Goal: Information Seeking & Learning: Learn about a topic

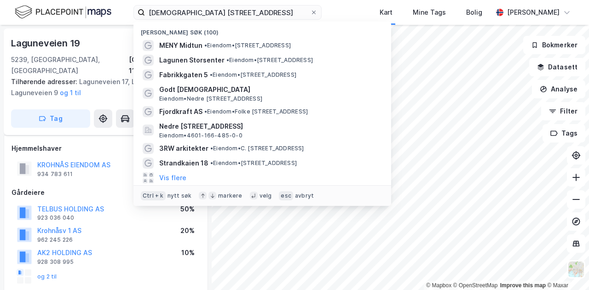
scroll to position [380, 0]
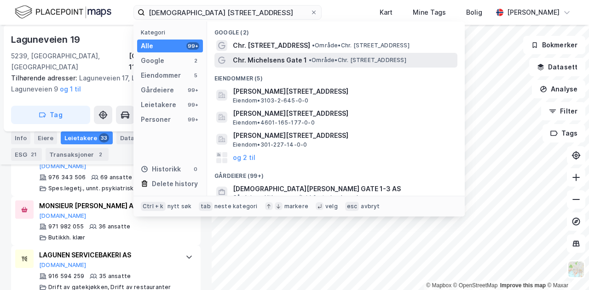
type input "Christian Michelsens gate 1"
click at [291, 56] on span "Chr. Michelsens Gate 1" at bounding box center [270, 60] width 74 height 11
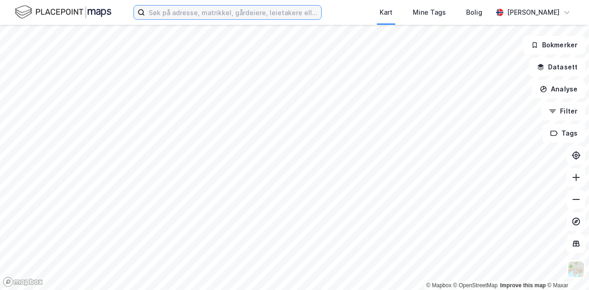
click at [252, 12] on input at bounding box center [233, 13] width 176 height 14
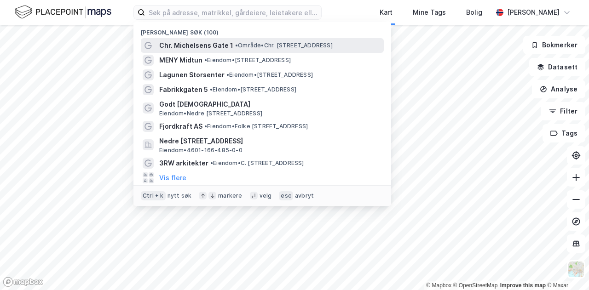
click at [248, 42] on span "• Område • Chr. [STREET_ADDRESS]" at bounding box center [284, 45] width 98 height 7
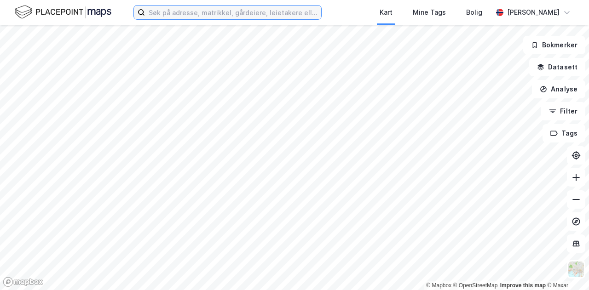
click at [280, 15] on input at bounding box center [233, 13] width 176 height 14
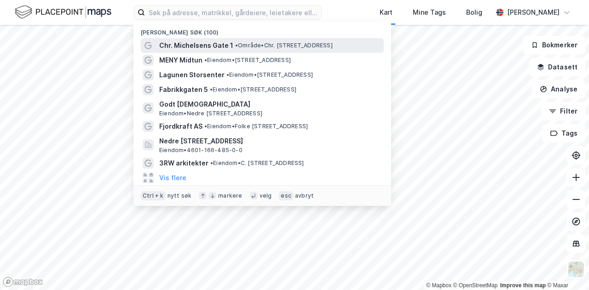
click at [226, 47] on span "Chr. Michelsens Gate 1" at bounding box center [196, 45] width 74 height 11
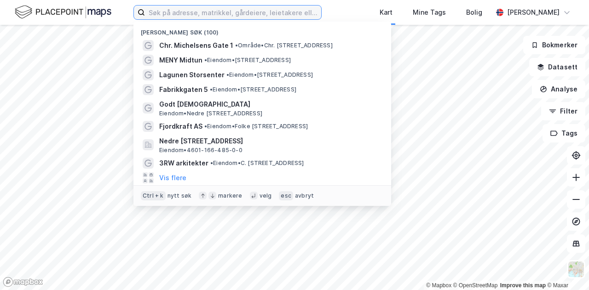
click at [228, 17] on input at bounding box center [233, 13] width 176 height 14
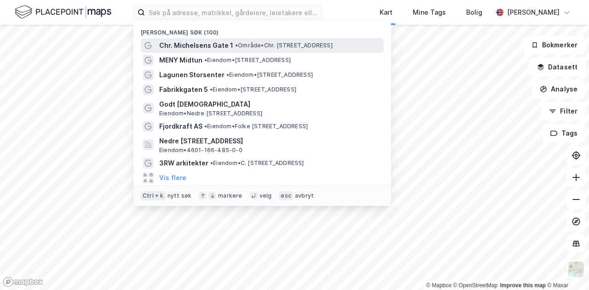
click at [218, 42] on span "Chr. Michelsens Gate 1" at bounding box center [196, 45] width 74 height 11
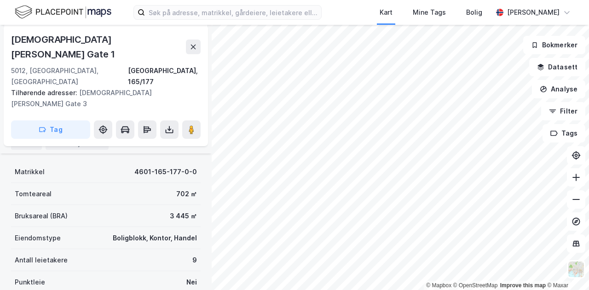
click at [90, 129] on div "Leietakere 9" at bounding box center [86, 127] width 51 height 13
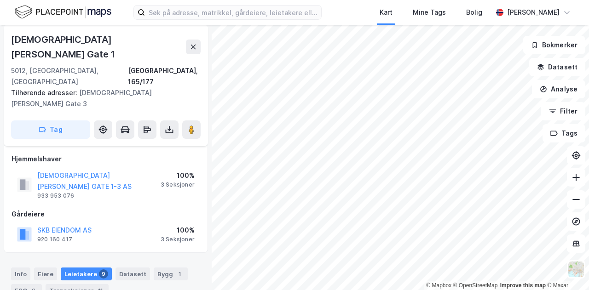
scroll to position [4, 0]
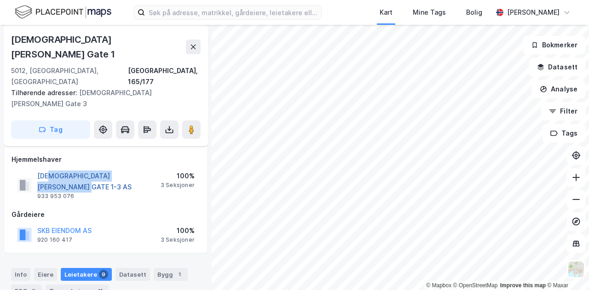
drag, startPoint x: 157, startPoint y: 139, endPoint x: 52, endPoint y: 139, distance: 105.4
click at [52, 169] on div "[PERSON_NAME] GATE 1-3 AS 933 953 076 100% 3 Seksjoner" at bounding box center [106, 185] width 189 height 33
click at [123, 169] on div "CHRISTIAN MICHELSENS GATE 1-3 AS 933 953 076 100% 3 Seksjoner" at bounding box center [106, 185] width 189 height 33
drag, startPoint x: 63, startPoint y: 147, endPoint x: 42, endPoint y: 154, distance: 22.3
click at [42, 154] on div "Hjemmelshaver CHRISTIAN MICHELSENS GATE 1-3 AS 933 953 076 100% 3 Seksjoner Går…" at bounding box center [106, 200] width 189 height 92
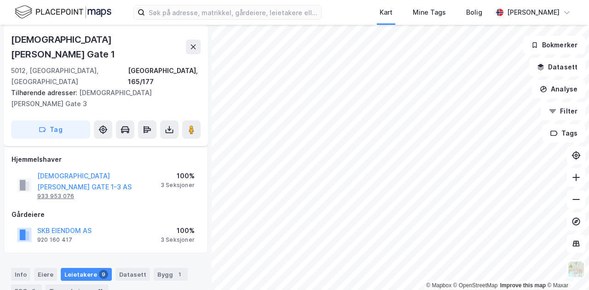
click at [57, 193] on div "933 953 076" at bounding box center [55, 196] width 37 height 7
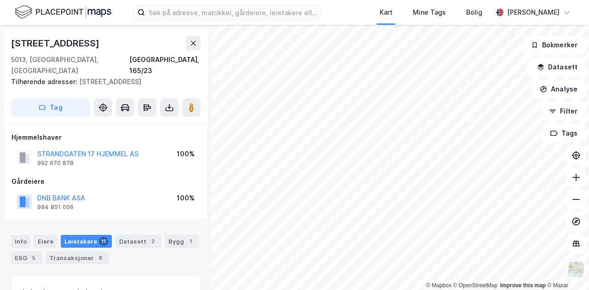
click at [260, 22] on div "Kart Mine Tags Bolig Martin Veland" at bounding box center [294, 12] width 589 height 25
click at [264, 20] on div "Kart Mine Tags Bolig Martin Veland" at bounding box center [294, 12] width 589 height 25
click at [267, 17] on input at bounding box center [233, 13] width 176 height 14
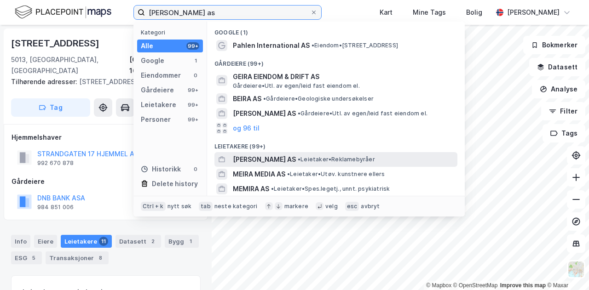
type input "meira drift as"
click at [263, 156] on span "MEIRA DRIFT AS" at bounding box center [264, 159] width 63 height 11
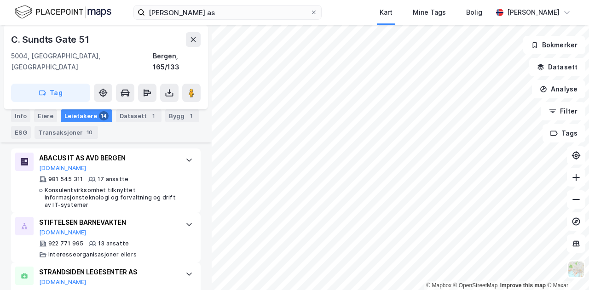
scroll to position [330, 0]
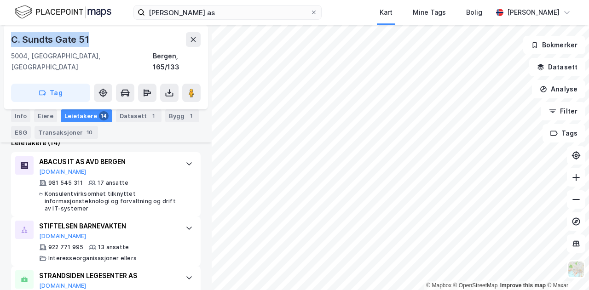
drag, startPoint x: 90, startPoint y: 37, endPoint x: 11, endPoint y: 45, distance: 79.0
click at [11, 45] on div "C. Sundts Gate 51" at bounding box center [51, 39] width 80 height 15
copy div "C. Sundts Gate 51"
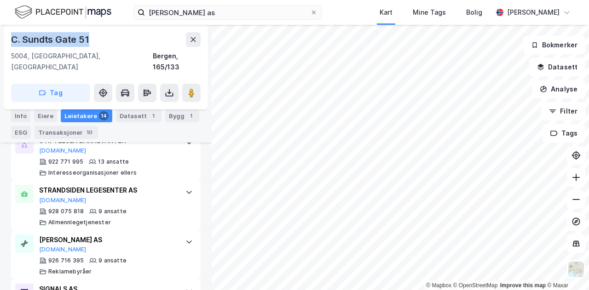
scroll to position [416, 0]
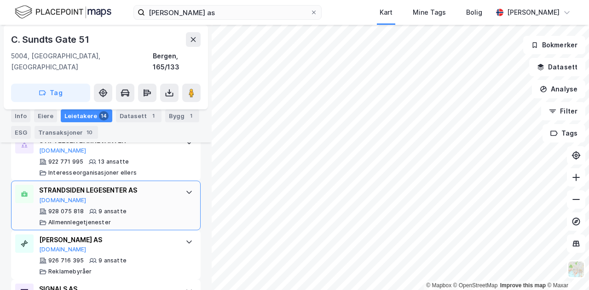
click at [125, 185] on div "STRANDSIDEN LEGESENTER AS" at bounding box center [107, 190] width 137 height 11
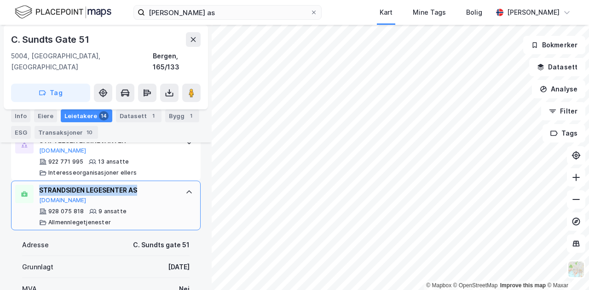
drag, startPoint x: 139, startPoint y: 176, endPoint x: 39, endPoint y: 180, distance: 100.4
click at [39, 181] on div "STRANDSIDEN LEGESENTER AS Proff.no 928 075 818 9 ansatte Allmennlegetjenester" at bounding box center [106, 206] width 190 height 50
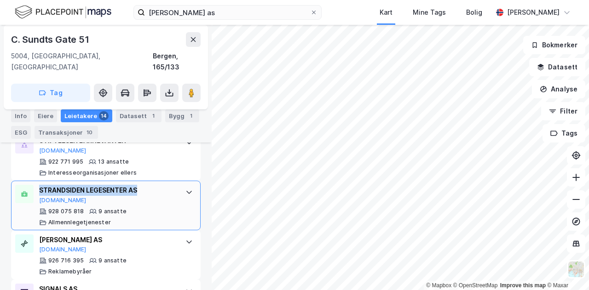
copy div "STRANDSIDEN LEGESENTER AS"
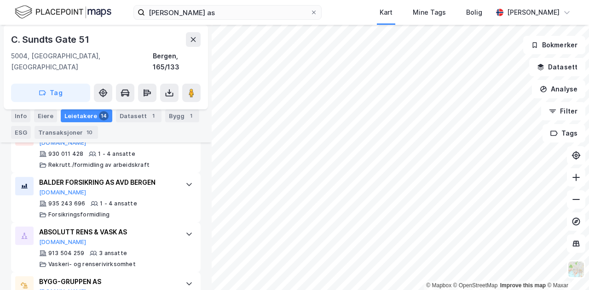
scroll to position [670, 0]
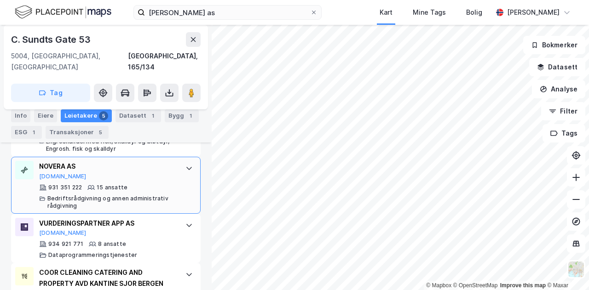
scroll to position [389, 0]
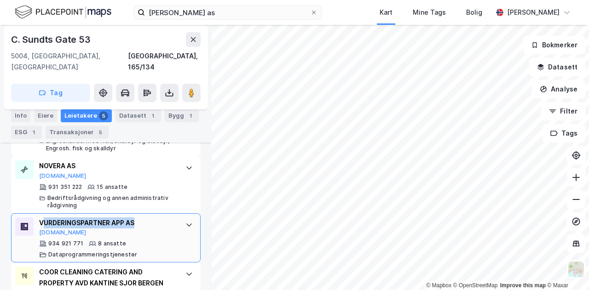
drag, startPoint x: 138, startPoint y: 209, endPoint x: 42, endPoint y: 213, distance: 95.3
click at [42, 218] on div "VURDERINGSPARTNER APP AS" at bounding box center [107, 223] width 137 height 11
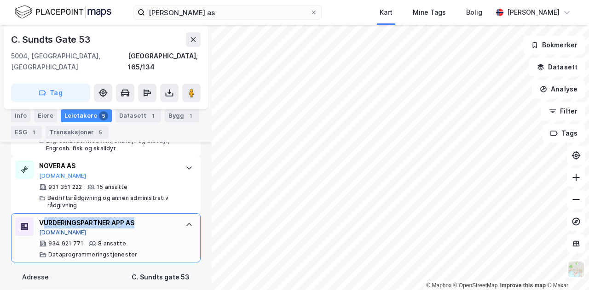
click at [46, 229] on button "Proff.no" at bounding box center [62, 232] width 47 height 7
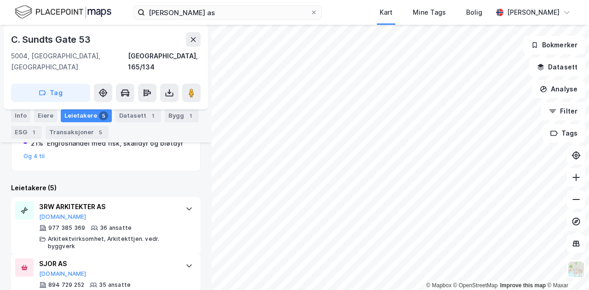
scroll to position [233, 0]
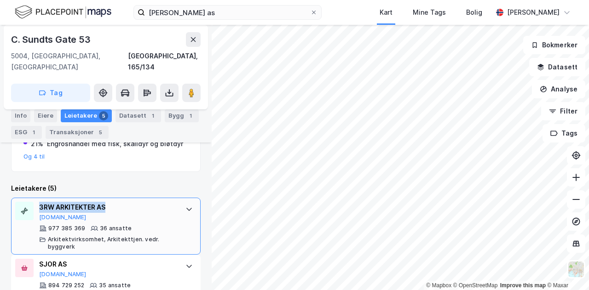
drag, startPoint x: 112, startPoint y: 193, endPoint x: 40, endPoint y: 194, distance: 72.2
click at [40, 202] on div "3RW ARKITEKTER AS" at bounding box center [107, 207] width 137 height 11
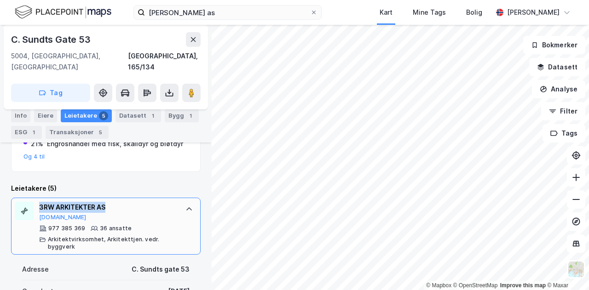
copy div "3RW ARKITEKTER AS"
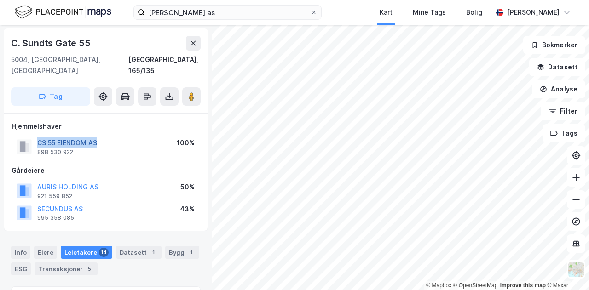
drag, startPoint x: 102, startPoint y: 132, endPoint x: 37, endPoint y: 133, distance: 65.3
click at [37, 136] on div "CS 55 EIENDOM AS 898 530 922 100%" at bounding box center [106, 147] width 189 height 22
copy button "CS 55 EIENDOM AS"
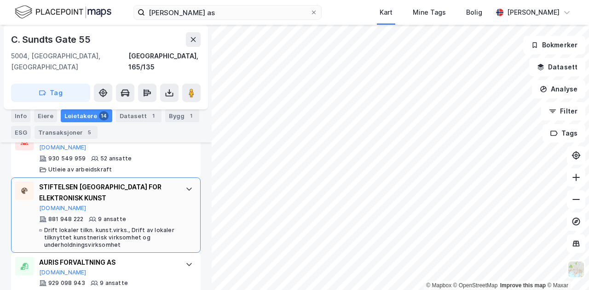
scroll to position [344, 0]
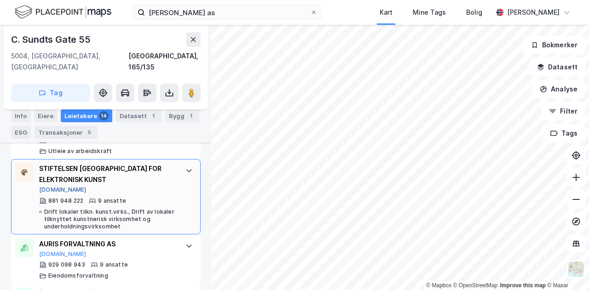
click at [59, 186] on button "Proff.no" at bounding box center [62, 189] width 47 height 7
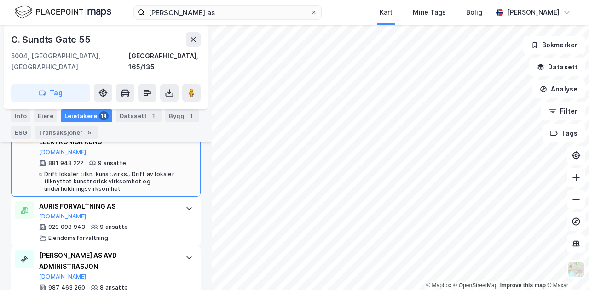
scroll to position [384, 0]
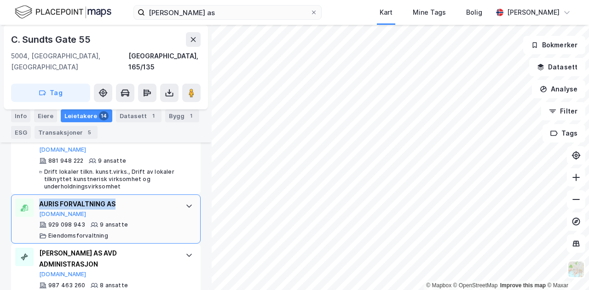
drag, startPoint x: 120, startPoint y: 189, endPoint x: 40, endPoint y: 190, distance: 79.1
click at [40, 199] on div "AURIS FORVALTNING AS" at bounding box center [107, 204] width 137 height 11
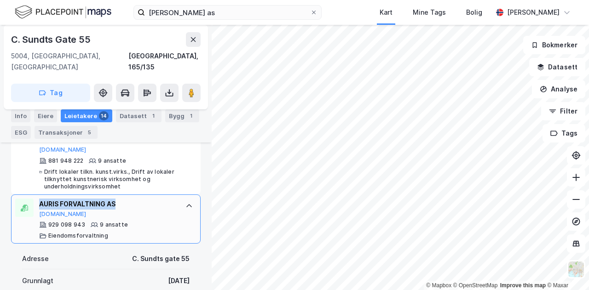
copy div "AURIS FORVALTNING AS"
click at [182, 201] on div at bounding box center [189, 206] width 15 height 15
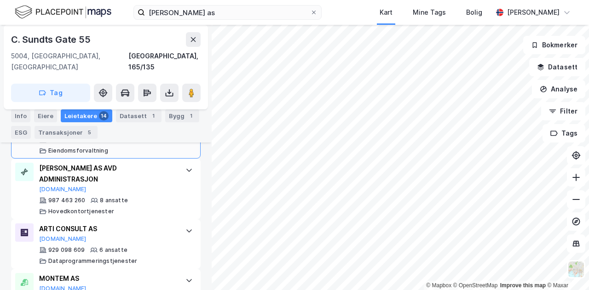
scroll to position [468, 0]
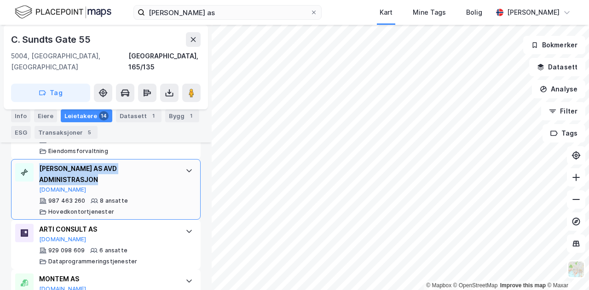
drag, startPoint x: 97, startPoint y: 170, endPoint x: 40, endPoint y: 156, distance: 58.3
click at [40, 163] on div "SVEIN AADLAND AS AVD ADMINISTRASJON" at bounding box center [107, 174] width 137 height 22
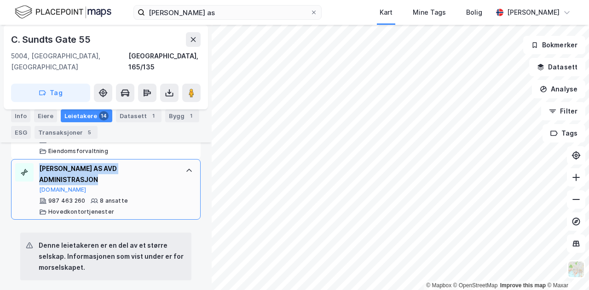
copy div "SVEIN AADLAND AS AVD ADMINISTRASJON"
click at [188, 163] on div at bounding box center [189, 170] width 15 height 15
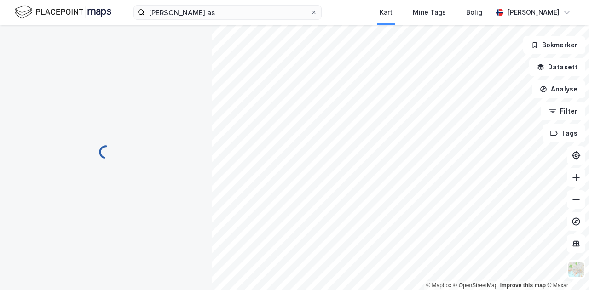
scroll to position [0, 0]
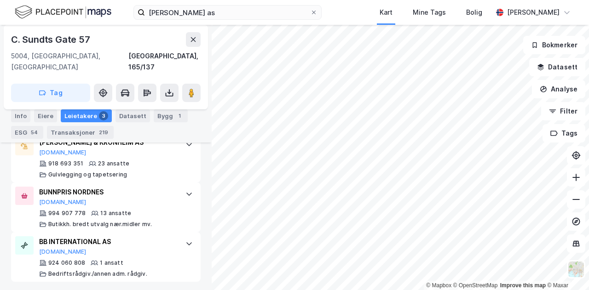
scroll to position [377, 0]
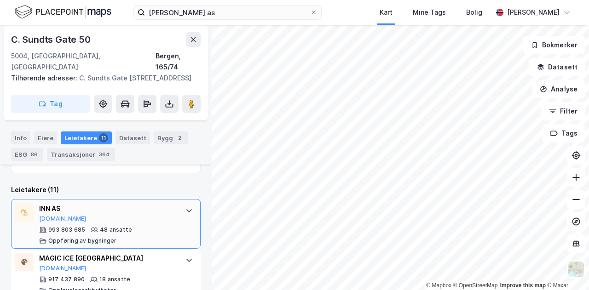
scroll to position [318, 0]
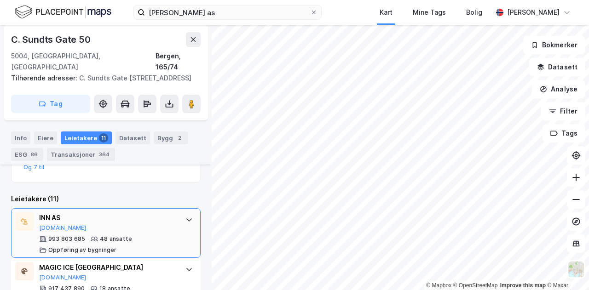
click at [185, 218] on icon at bounding box center [188, 219] width 7 height 7
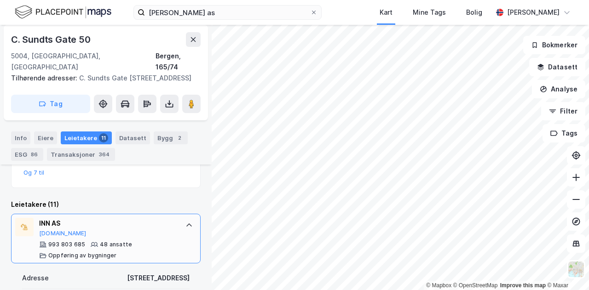
scroll to position [312, 0]
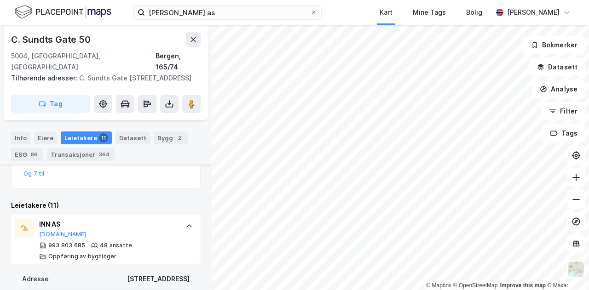
click at [182, 226] on div at bounding box center [189, 226] width 15 height 15
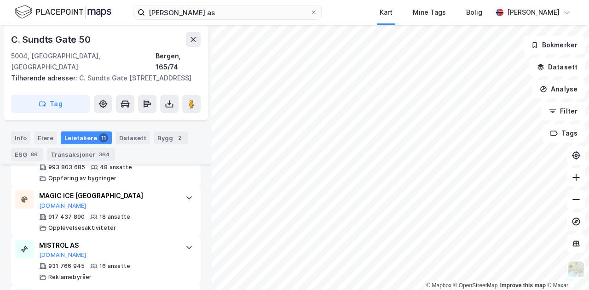
scroll to position [391, 0]
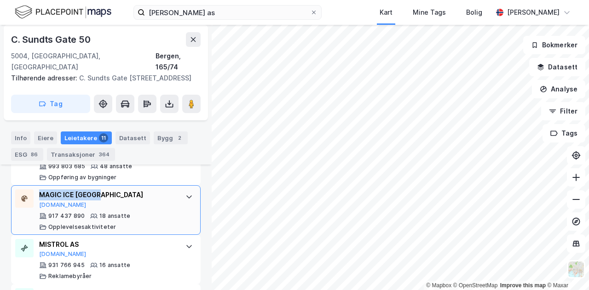
drag, startPoint x: 112, startPoint y: 193, endPoint x: 40, endPoint y: 196, distance: 72.8
click at [40, 196] on div "MAGIC ICE BERGEN" at bounding box center [107, 195] width 137 height 11
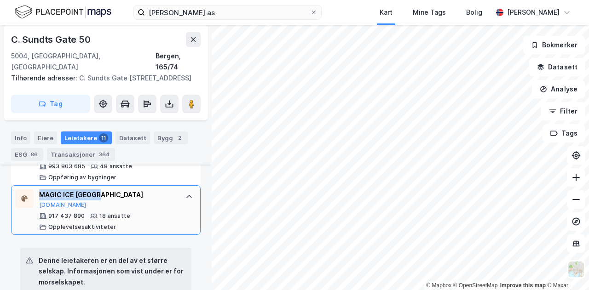
copy div "MAGIC ICE BERGEN"
click at [186, 201] on div at bounding box center [189, 197] width 15 height 15
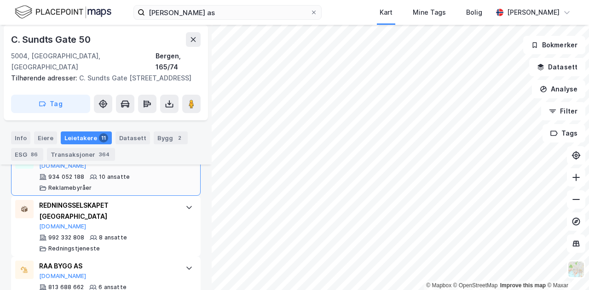
scroll to position [533, 0]
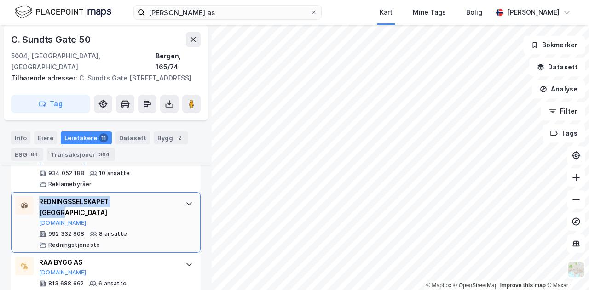
drag, startPoint x: 142, startPoint y: 200, endPoint x: 40, endPoint y: 199, distance: 101.7
click at [40, 199] on div "REDNINGSSELSKAPET BERGEN" at bounding box center [107, 207] width 137 height 22
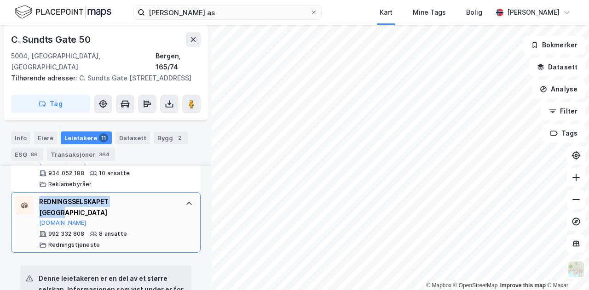
copy div "REDNINGSSELSKAPET BERGEN"
click at [172, 202] on div "REDNINGSSELSKAPET BERGEN Brreg.no 992 332 808 8 ansatte Redningstjeneste" at bounding box center [106, 222] width 190 height 61
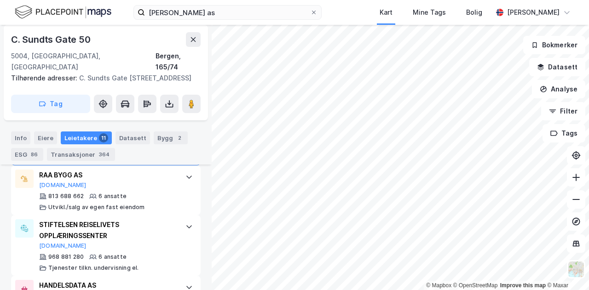
scroll to position [630, 0]
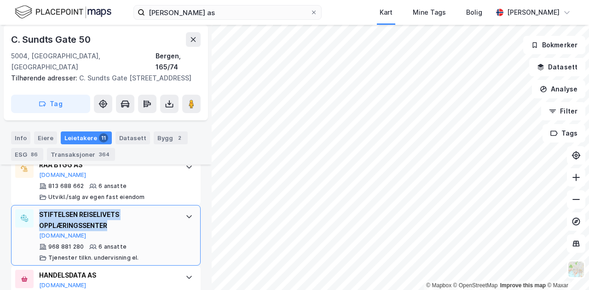
drag, startPoint x: 115, startPoint y: 212, endPoint x: 40, endPoint y: 201, distance: 75.4
click at [40, 209] on div "STIFTELSEN REISELIVETS OPPLÆRINGSSENTER" at bounding box center [107, 220] width 137 height 22
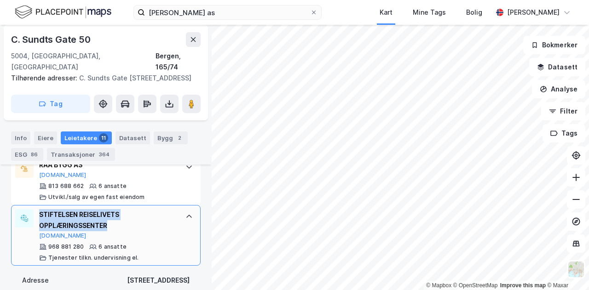
copy div "STIFTELSEN REISELIVETS OPPLÆRINGSSENTER"
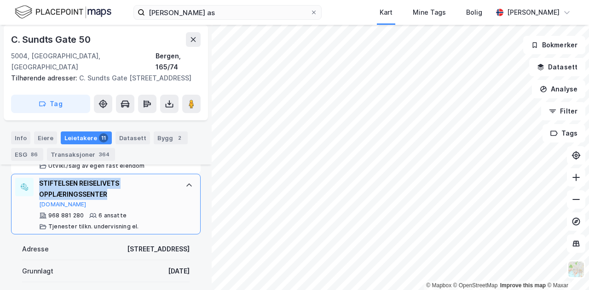
scroll to position [656, 0]
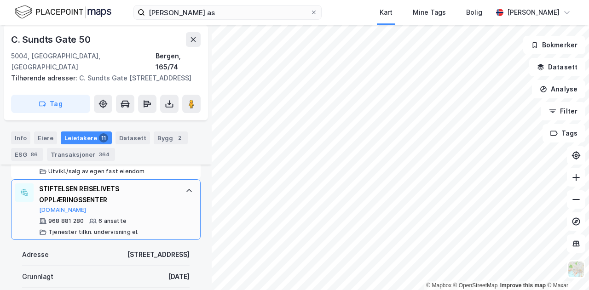
click at [180, 190] on div "STIFTELSEN REISELIVETS OPPLÆRINGSSENTER Proff.no 968 881 280 6 ansatte Tjeneste…" at bounding box center [106, 209] width 190 height 61
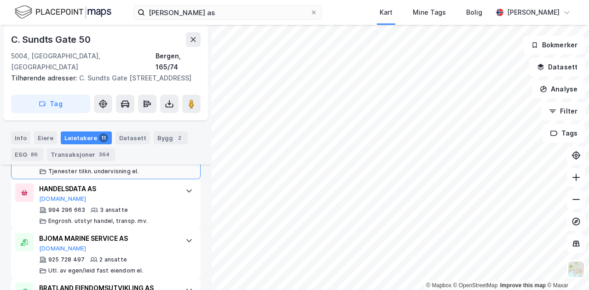
scroll to position [716, 0]
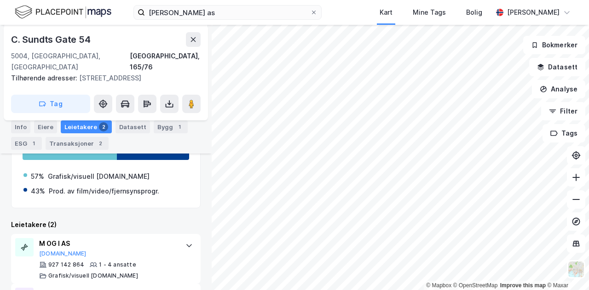
scroll to position [181, 0]
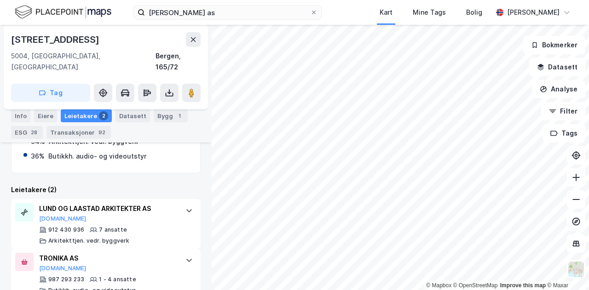
scroll to position [291, 0]
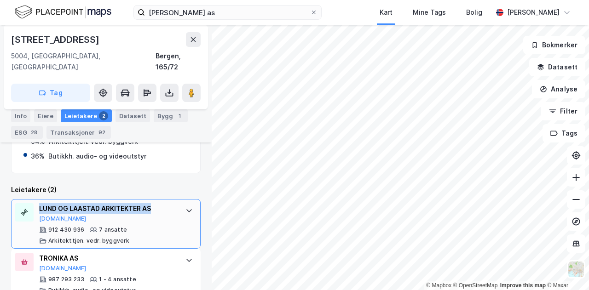
drag, startPoint x: 159, startPoint y: 194, endPoint x: 39, endPoint y: 196, distance: 120.1
click at [39, 203] on div "LUND OG LAASTAD ARKITEKTER AS" at bounding box center [107, 208] width 137 height 11
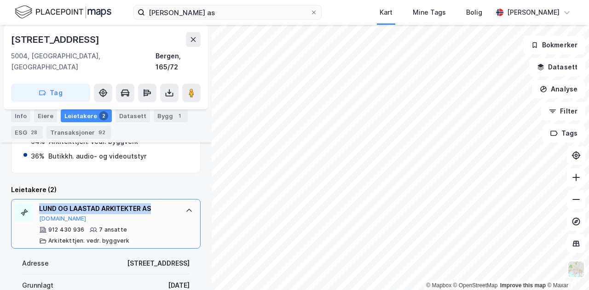
copy div "LUND OG LAASTAD ARKITEKTER AS"
click at [182, 203] on div at bounding box center [189, 210] width 15 height 15
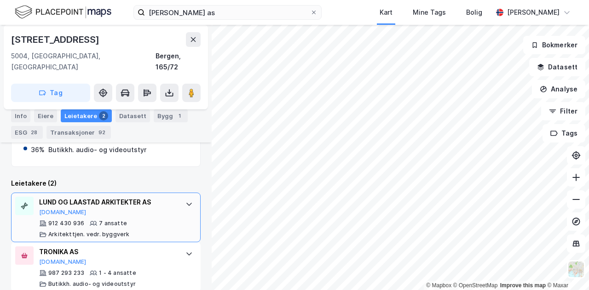
scroll to position [297, 0]
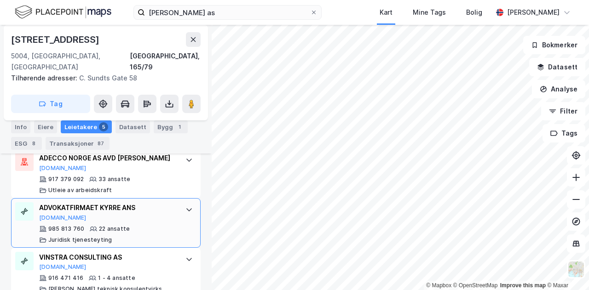
scroll to position [377, 0]
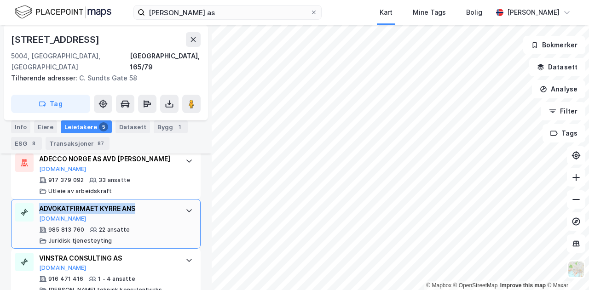
drag, startPoint x: 145, startPoint y: 196, endPoint x: 41, endPoint y: 194, distance: 104.5
click at [41, 203] on div "ADVOKATFIRMAET KYRRE ANS" at bounding box center [107, 208] width 137 height 11
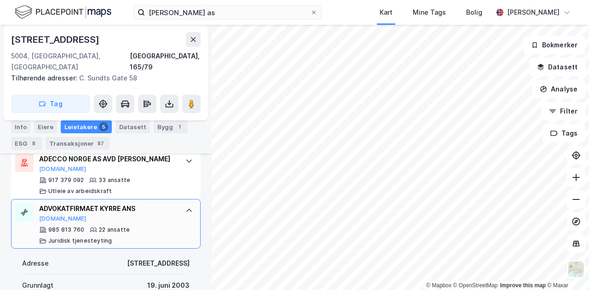
click at [185, 207] on icon at bounding box center [188, 210] width 7 height 7
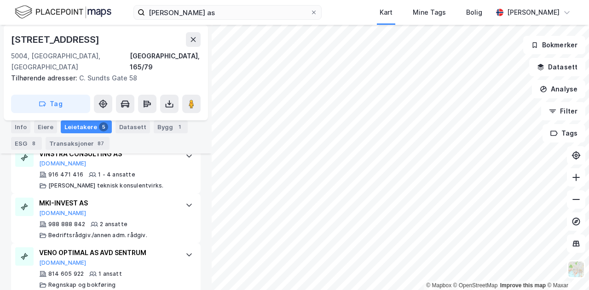
scroll to position [0, 0]
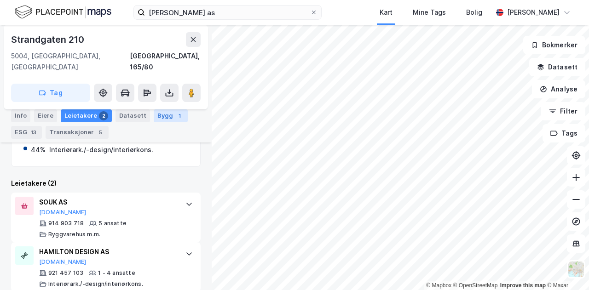
scroll to position [209, 0]
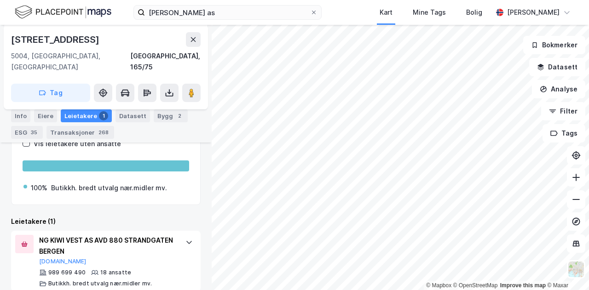
scroll to position [222, 0]
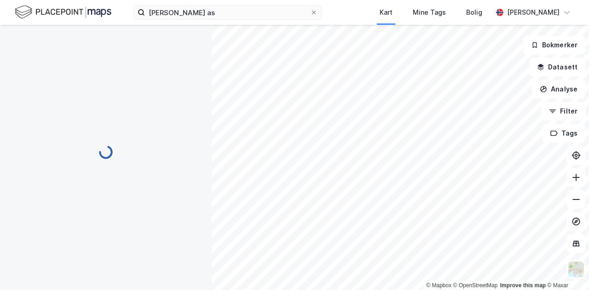
scroll to position [148, 0]
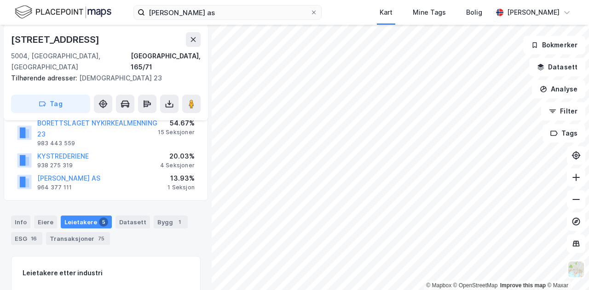
click at [126, 191] on div "© Mapbox © OpenStreetMap Improve this map © Maxar Strandgaten 200 5004, Bergen,…" at bounding box center [294, 158] width 589 height 266
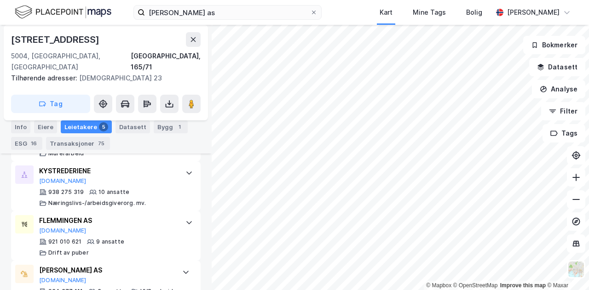
scroll to position [468, 0]
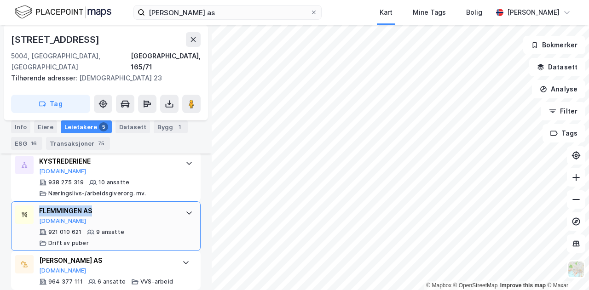
drag, startPoint x: 101, startPoint y: 197, endPoint x: 35, endPoint y: 202, distance: 66.0
click at [35, 202] on div "FLEMMINGEN AS Proff.no 921 010 621 9 ansatte Drift av puber" at bounding box center [106, 227] width 190 height 50
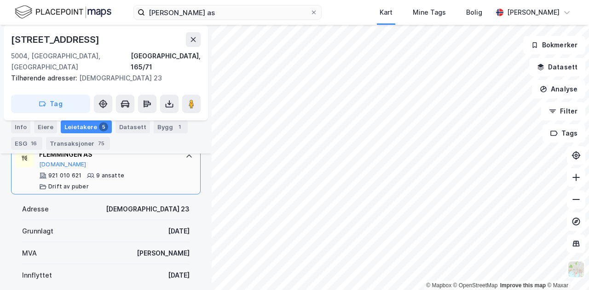
click at [174, 169] on div "FLEMMINGEN AS Proff.no 921 010 621 9 ansatte Drift av puber" at bounding box center [106, 170] width 190 height 50
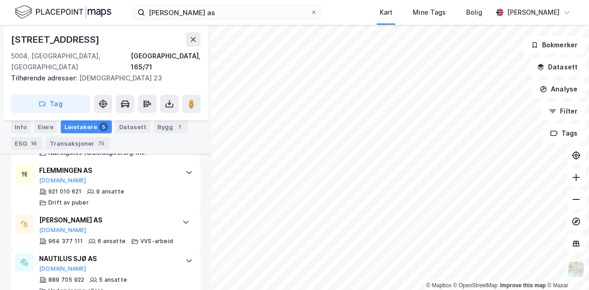
scroll to position [514, 0]
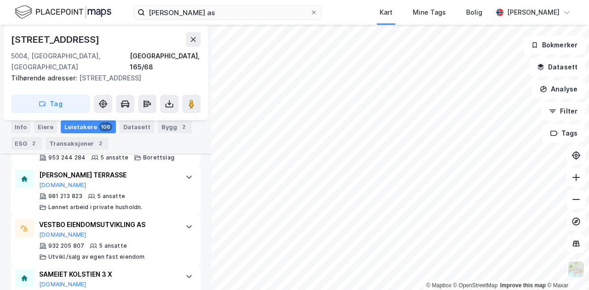
scroll to position [634, 0]
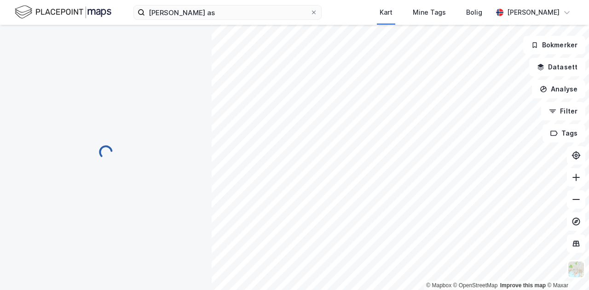
scroll to position [96, 0]
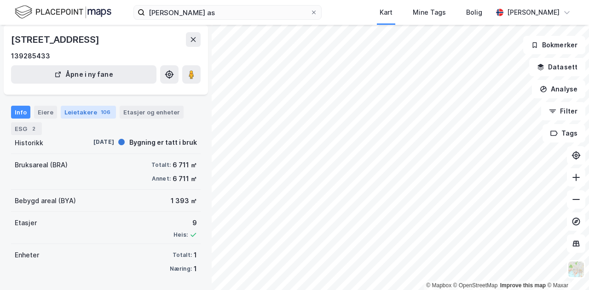
click at [90, 114] on div "Leietakere 106" at bounding box center [88, 112] width 55 height 13
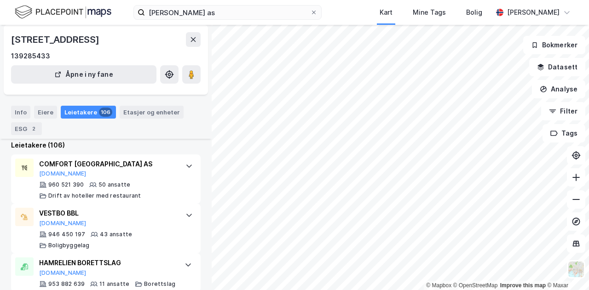
scroll to position [197, 0]
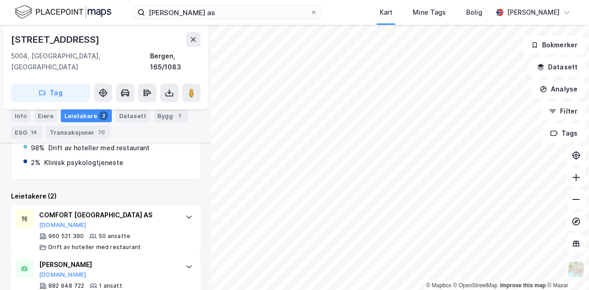
scroll to position [275, 0]
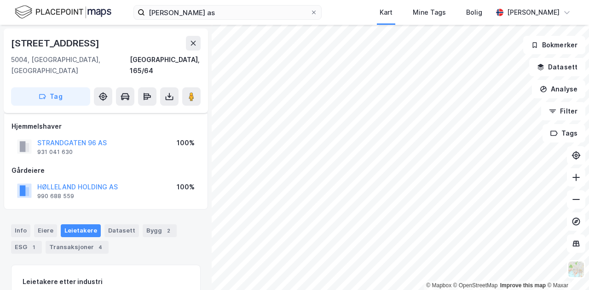
scroll to position [119, 0]
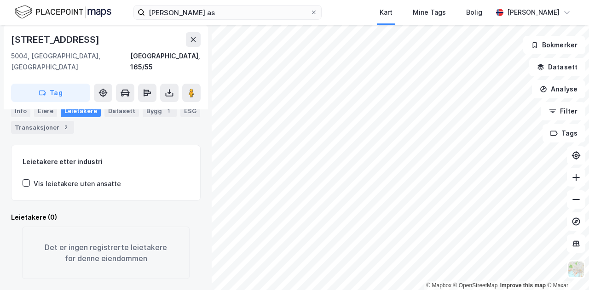
scroll to position [71, 0]
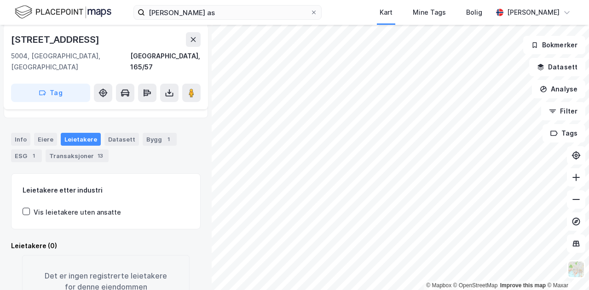
scroll to position [114, 0]
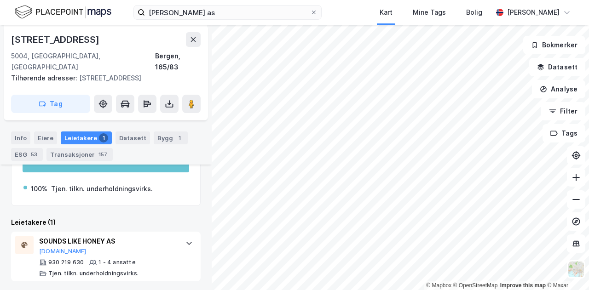
scroll to position [171, 0]
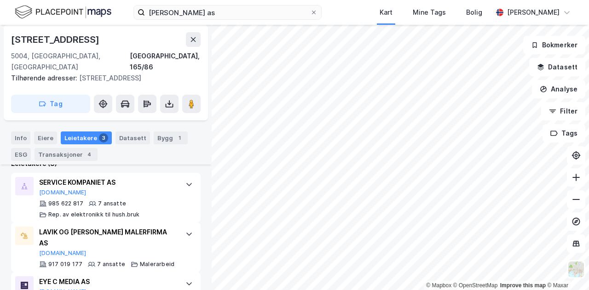
scroll to position [254, 0]
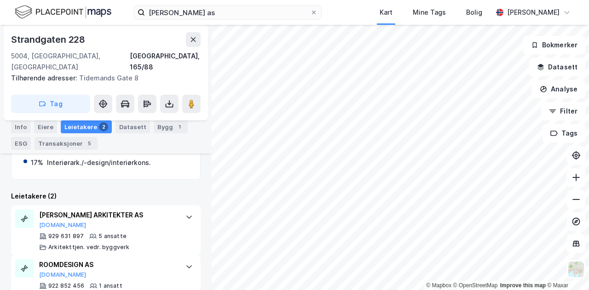
scroll to position [235, 0]
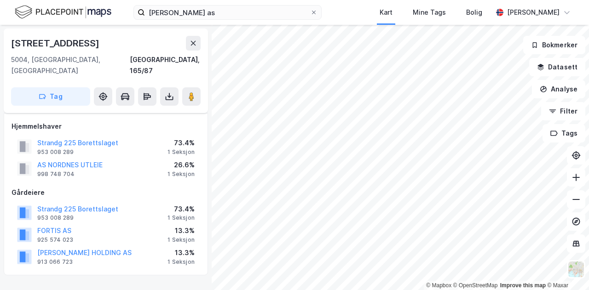
scroll to position [185, 0]
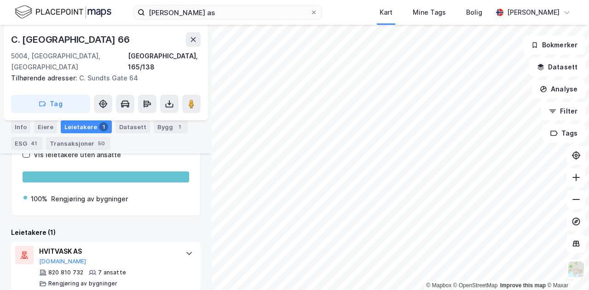
scroll to position [181, 0]
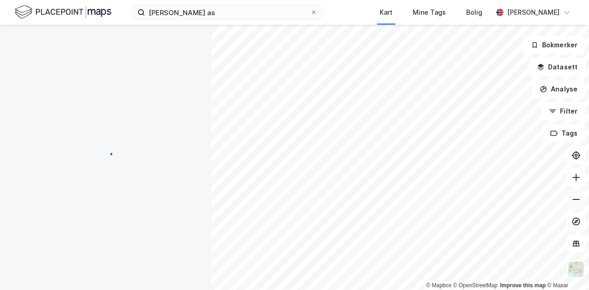
scroll to position [119, 0]
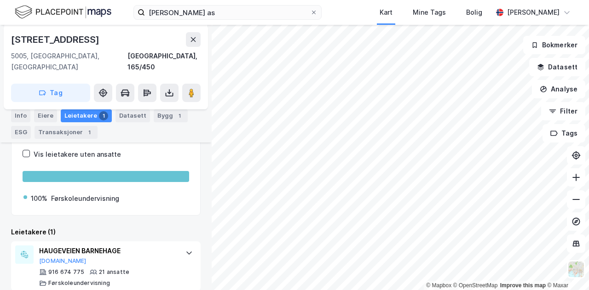
scroll to position [149, 0]
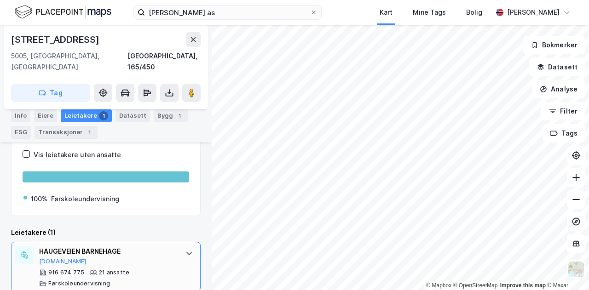
click at [185, 250] on icon at bounding box center [188, 253] width 7 height 7
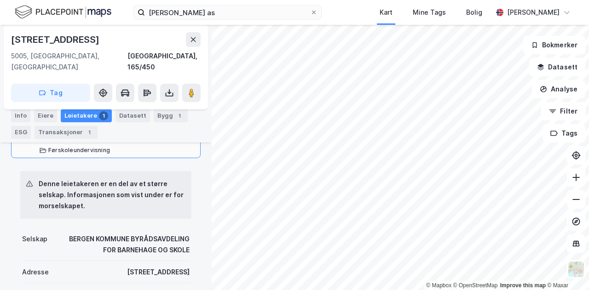
scroll to position [279, 0]
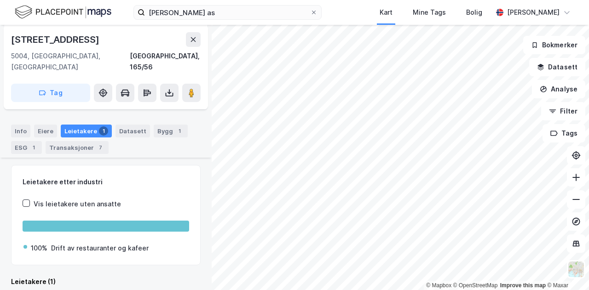
scroll to position [167, 0]
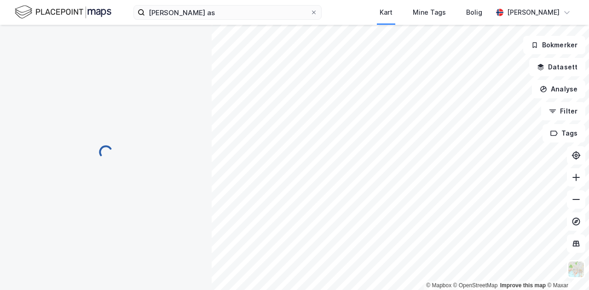
scroll to position [71, 0]
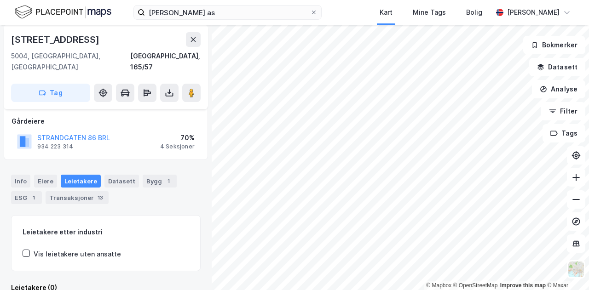
scroll to position [141, 0]
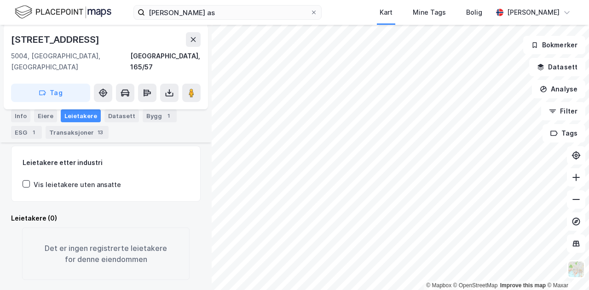
scroll to position [125, 0]
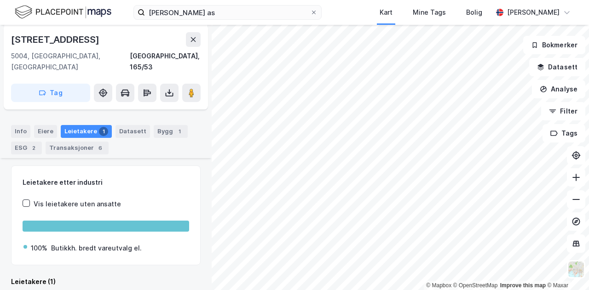
scroll to position [149, 0]
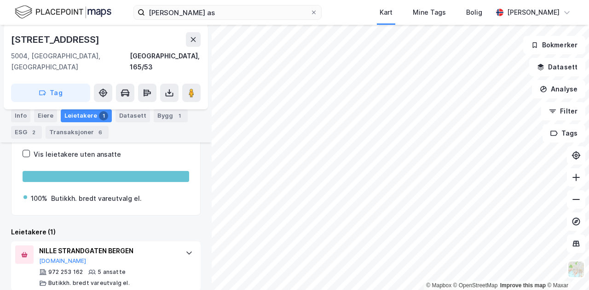
scroll to position [130, 0]
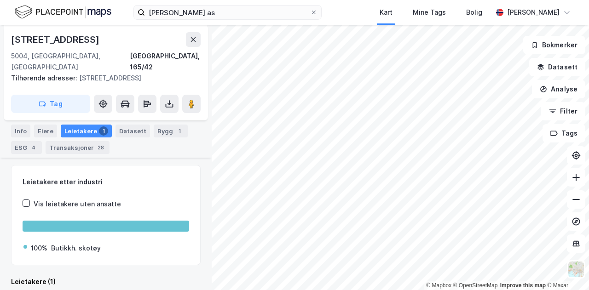
scroll to position [266, 0]
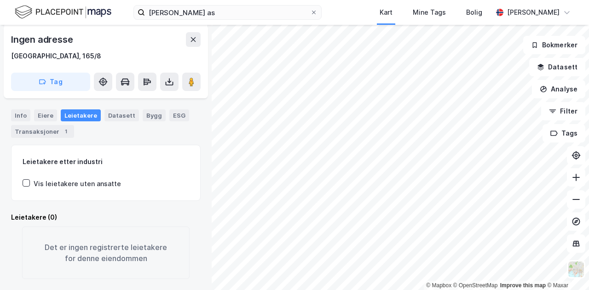
scroll to position [118, 0]
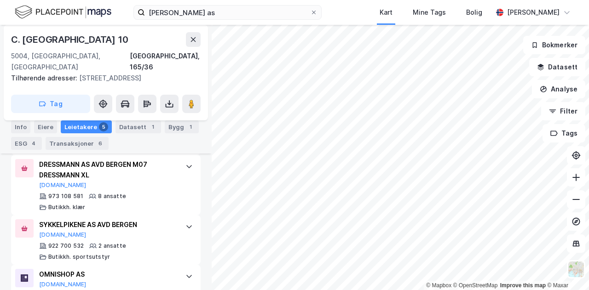
scroll to position [449, 0]
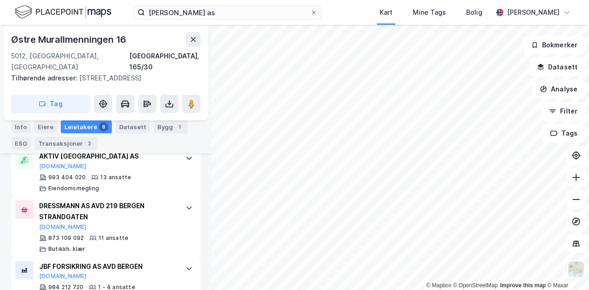
scroll to position [368, 0]
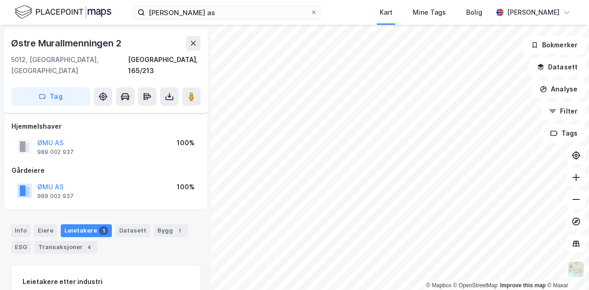
scroll to position [121, 0]
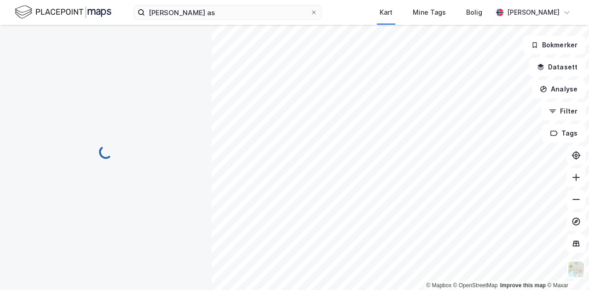
scroll to position [171, 0]
